Goal: Task Accomplishment & Management: Use online tool/utility

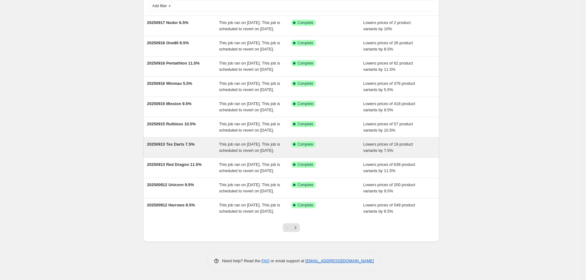
scroll to position [103, 0]
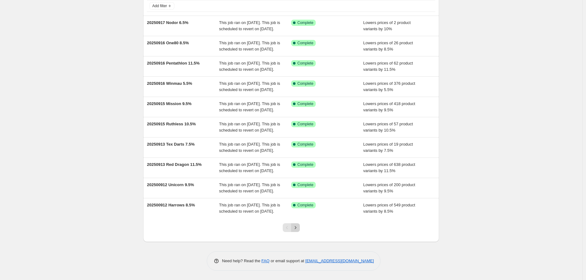
click at [295, 225] on icon "Next" at bounding box center [295, 227] width 6 height 6
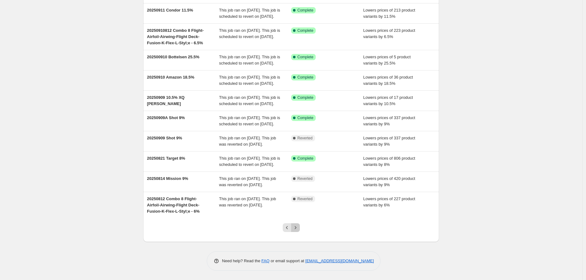
click at [299, 225] on icon "Next" at bounding box center [295, 227] width 6 height 6
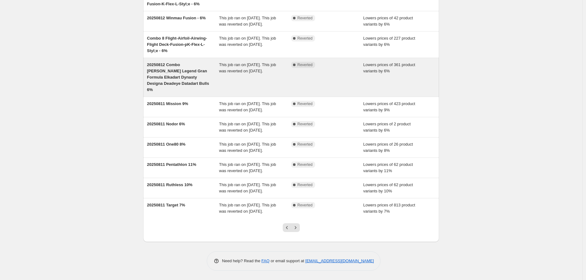
scroll to position [75, 0]
click at [169, 79] on span "20250812 Combo [PERSON_NAME] Legend Gran Formula Elkadart Dynasty Designa Deade…" at bounding box center [178, 77] width 62 height 30
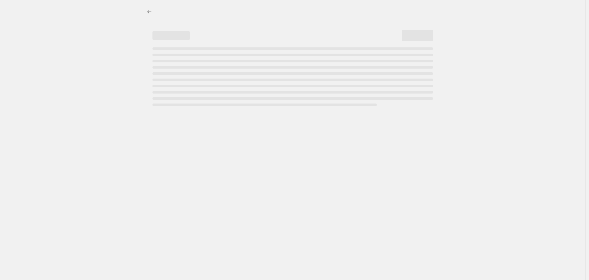
select select "percentage"
select select "no_change"
select select "vendor"
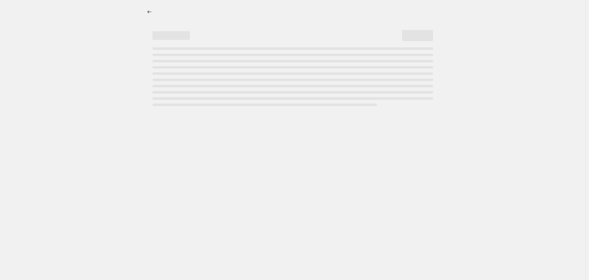
select select "vendor"
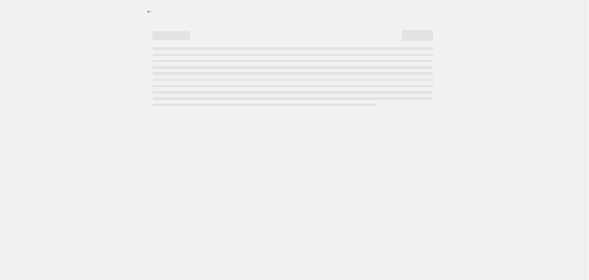
select select "vendor"
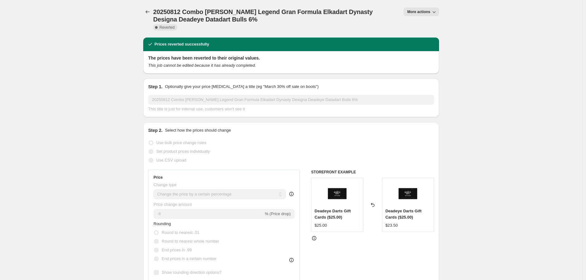
click at [423, 10] on span "More actions" at bounding box center [418, 11] width 23 height 5
click at [420, 23] on span "Copy to new job" at bounding box center [424, 24] width 29 height 5
select select "percentage"
select select "no_change"
select select "vendor"
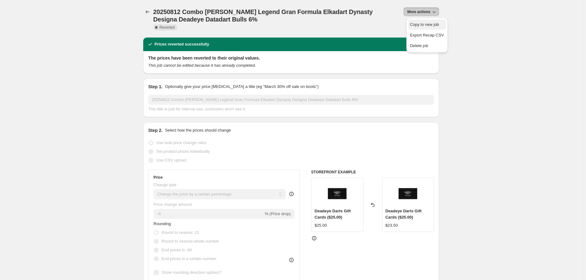
select select "vendor"
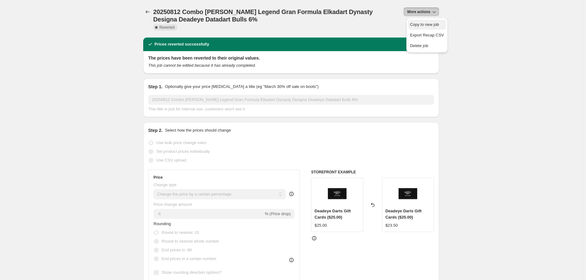
select select "vendor"
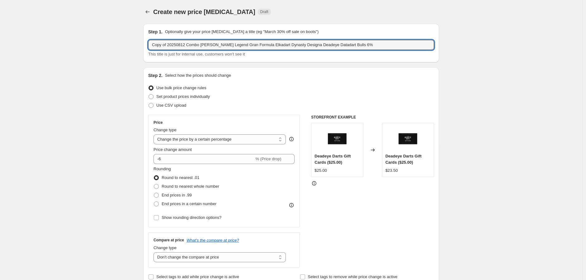
drag, startPoint x: 186, startPoint y: 44, endPoint x: 108, endPoint y: 39, distance: 77.4
click at [330, 46] on input "20250918 Combo [PERSON_NAME] Legend Gran Formula Elkadart Dynasty Designa Deade…" at bounding box center [291, 45] width 286 height 10
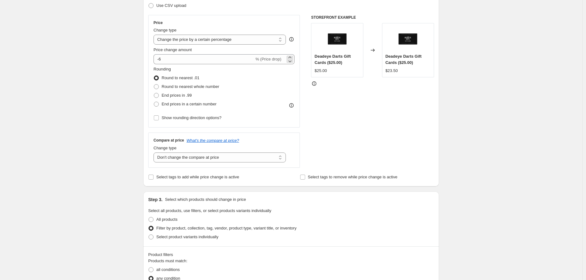
scroll to position [104, 0]
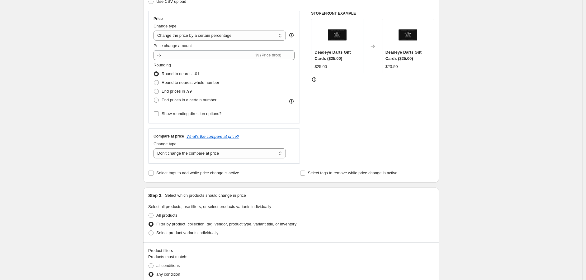
type input "20250918 Combo [PERSON_NAME] Legend Gran Formula Elkadart Dynasty Designa Deade…"
click at [187, 49] on div "Price change amount -6 % (Price drop)" at bounding box center [224, 51] width 141 height 17
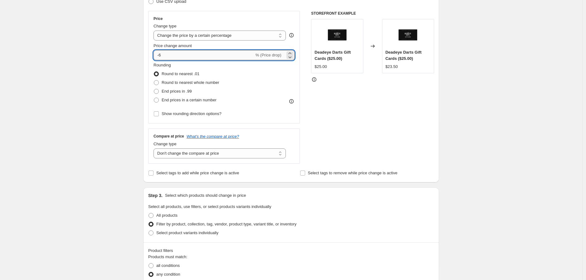
click at [179, 52] on input "-6" at bounding box center [204, 55] width 101 height 10
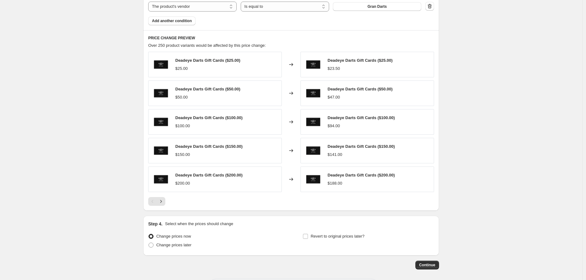
scroll to position [519, 0]
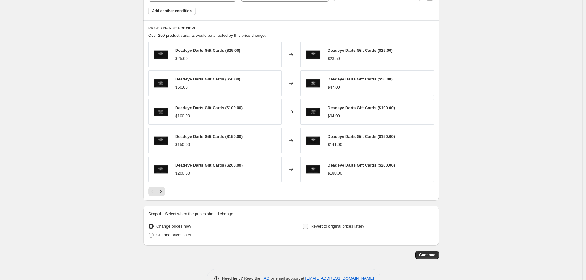
type input "-6.5"
click at [307, 225] on input "Revert to original prices later?" at bounding box center [305, 226] width 5 height 5
checkbox input "true"
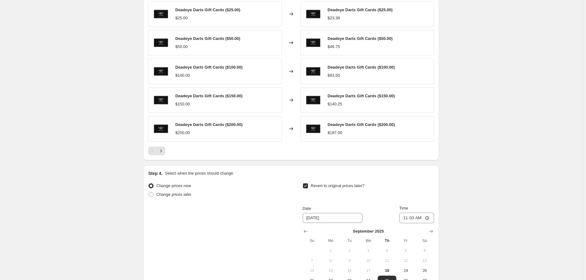
scroll to position [623, 0]
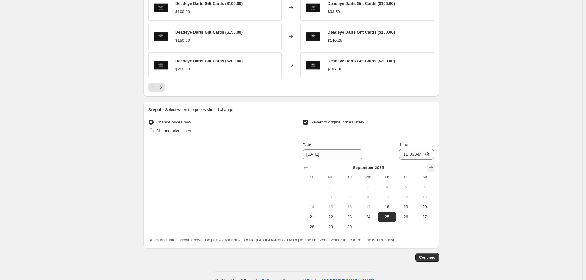
click at [433, 167] on icon "Show next month, October 2025" at bounding box center [431, 167] width 6 height 6
click at [400, 217] on button "24" at bounding box center [405, 217] width 19 height 10
type input "[DATE]"
click at [430, 155] on input "11:03" at bounding box center [416, 154] width 35 height 11
type input "23:59"
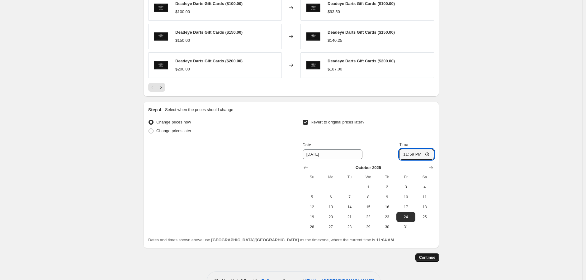
click at [433, 258] on span "Continue" at bounding box center [427, 257] width 16 height 5
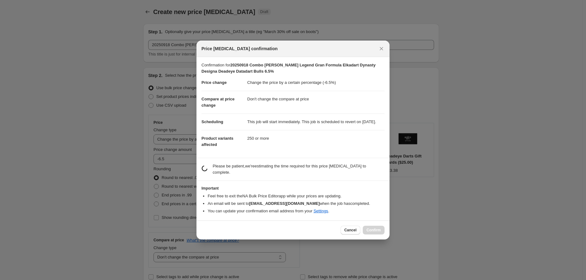
scroll to position [0, 0]
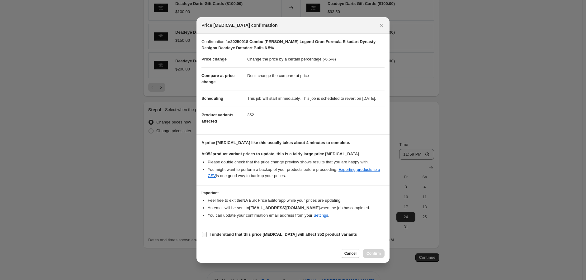
click at [207, 237] on span ":r6j:" at bounding box center [204, 234] width 6 height 6
click at [207, 237] on input "I understand that this price [MEDICAL_DATA] will affect 352 product variants" at bounding box center [204, 234] width 5 height 5
checkbox input "true"
click at [375, 256] on span "Confirm" at bounding box center [374, 253] width 14 height 5
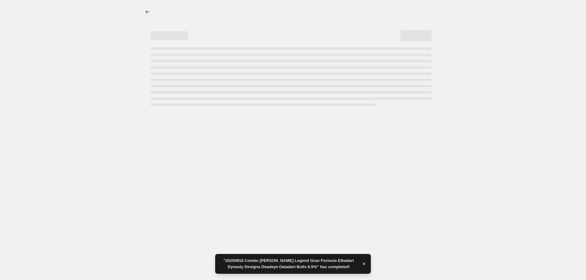
select select "percentage"
select select "no_change"
select select "vendor"
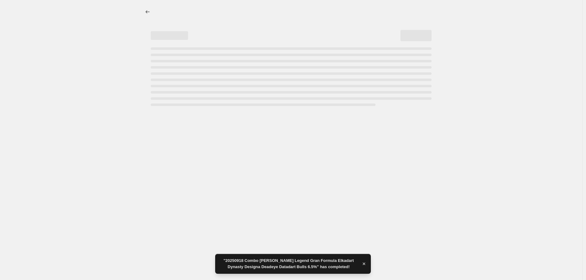
select select "vendor"
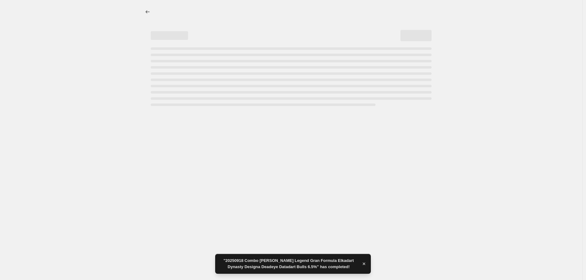
select select "vendor"
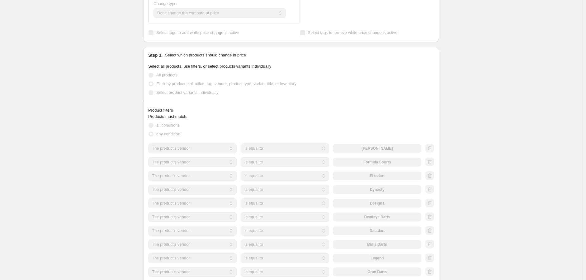
scroll to position [259, 0]
